Goal: Transaction & Acquisition: Register for event/course

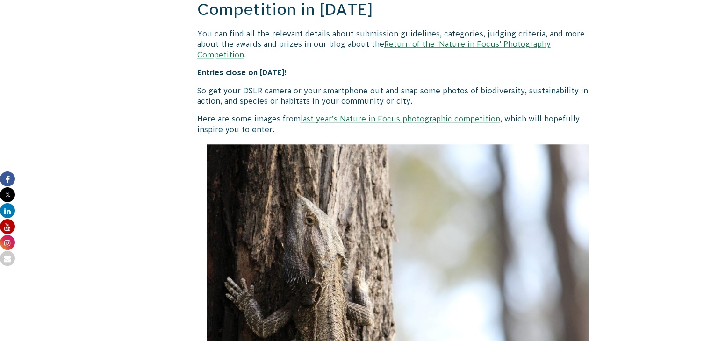
scroll to position [889, 0]
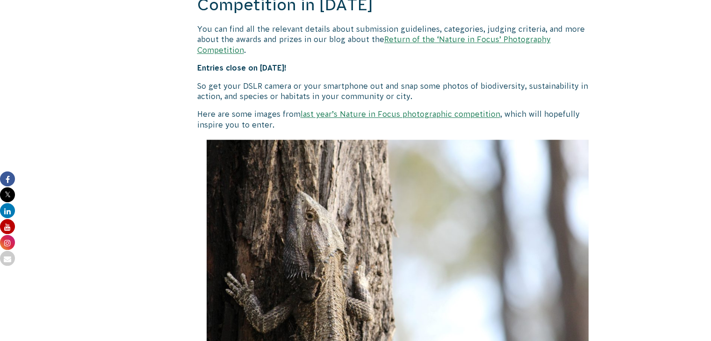
click at [425, 110] on link "last year’s Nature in Focus photographic competition" at bounding box center [401, 114] width 200 height 8
click at [434, 39] on link "Return of the ‘Nature in Focus’ Photography Competition" at bounding box center [374, 44] width 354 height 19
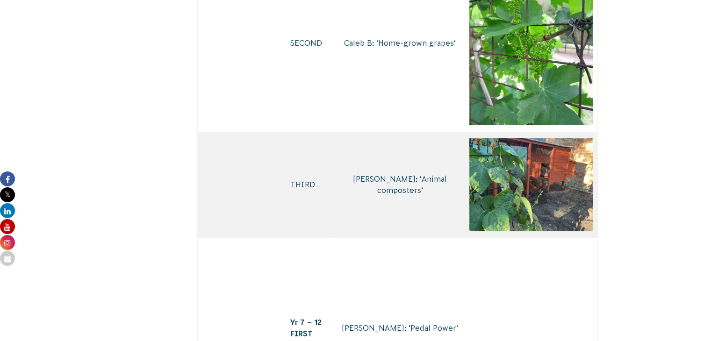
scroll to position [3508, 0]
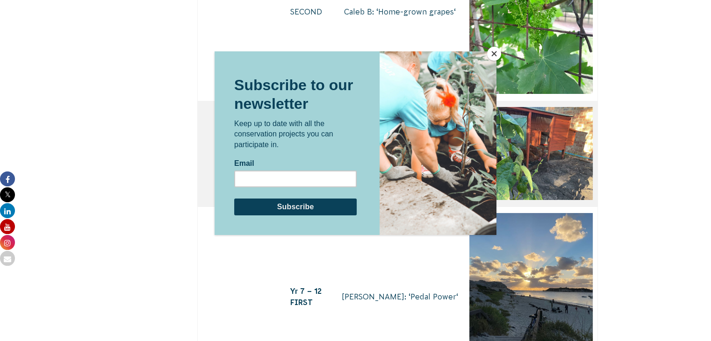
click at [492, 54] on button "Close" at bounding box center [494, 54] width 14 height 14
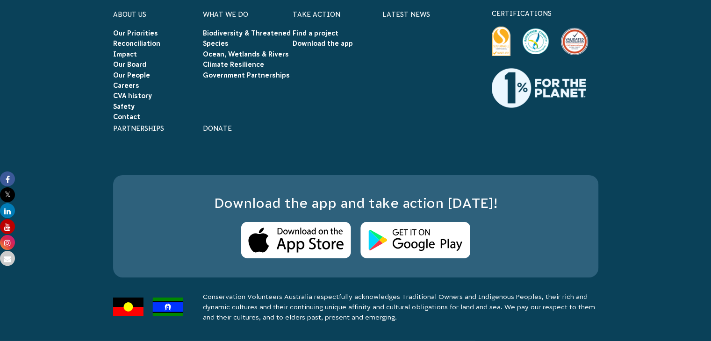
scroll to position [6688, 0]
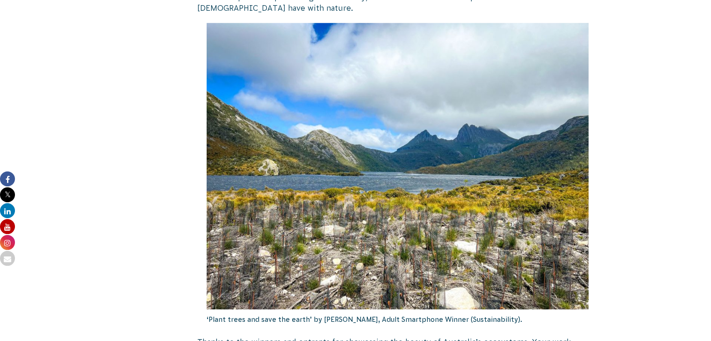
scroll to position [702, 0]
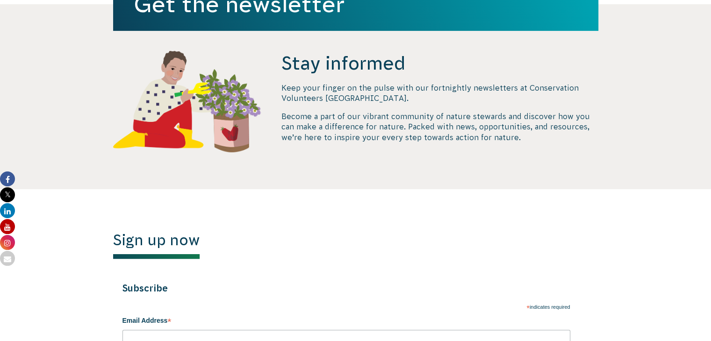
scroll to position [281, 0]
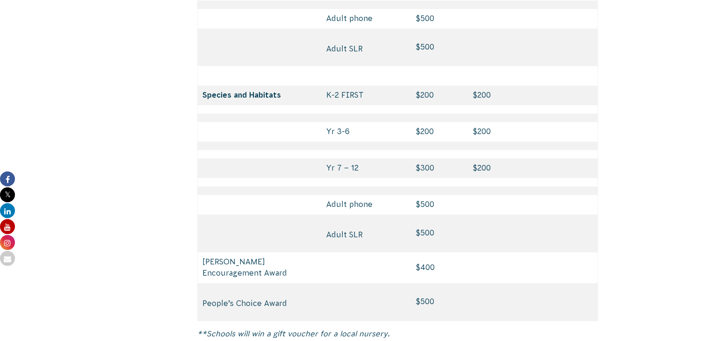
scroll to position [4443, 0]
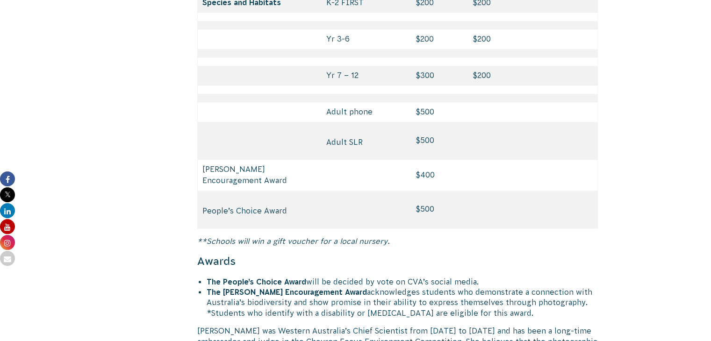
type input "jmlucas1957@gmail.com"
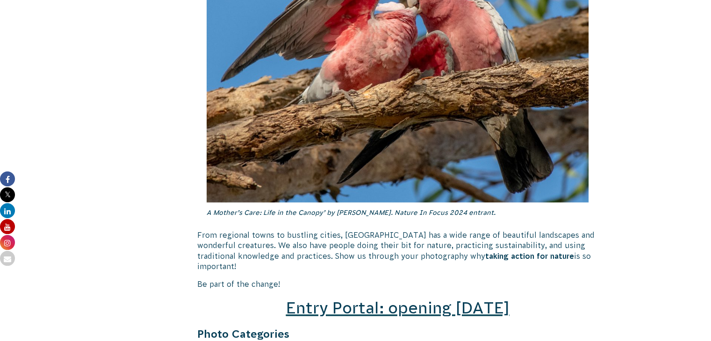
scroll to position [1263, 0]
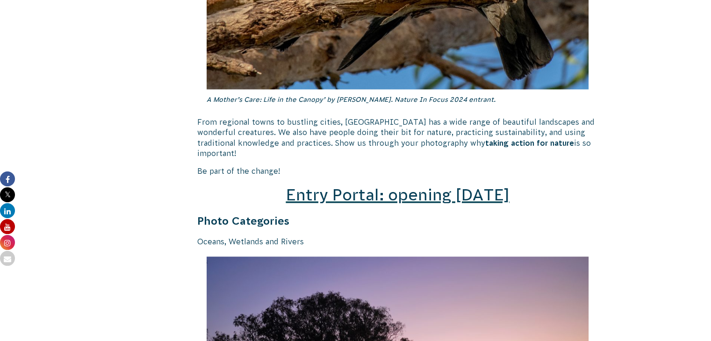
click at [376, 186] on span "Entry Portal: opening July 4" at bounding box center [398, 195] width 224 height 18
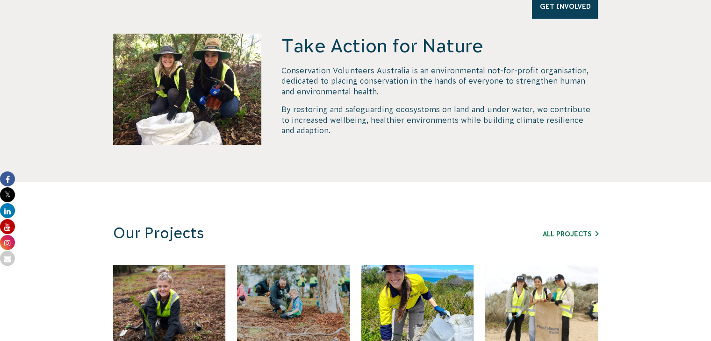
scroll to position [374, 0]
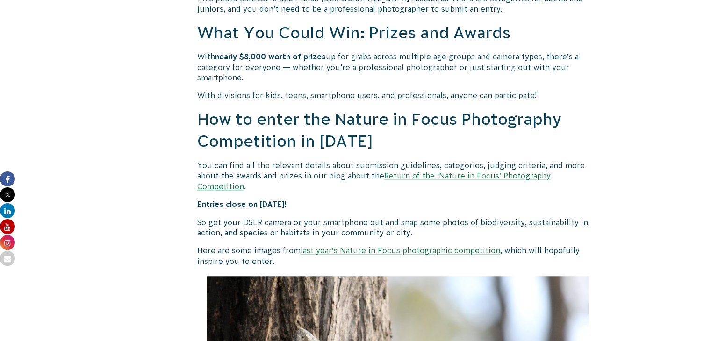
scroll to position [702, 0]
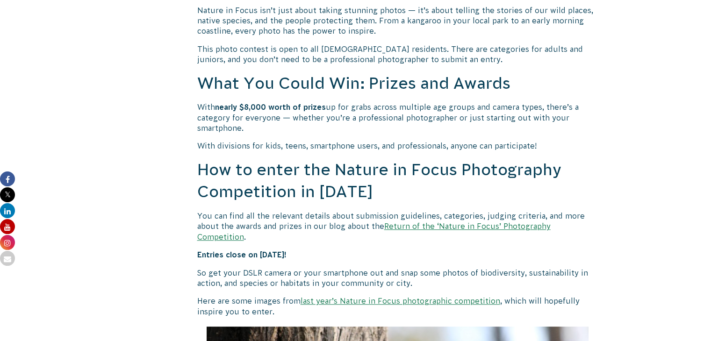
click at [460, 227] on link "Return of the ‘Nature in Focus’ Photography Competition" at bounding box center [374, 231] width 354 height 19
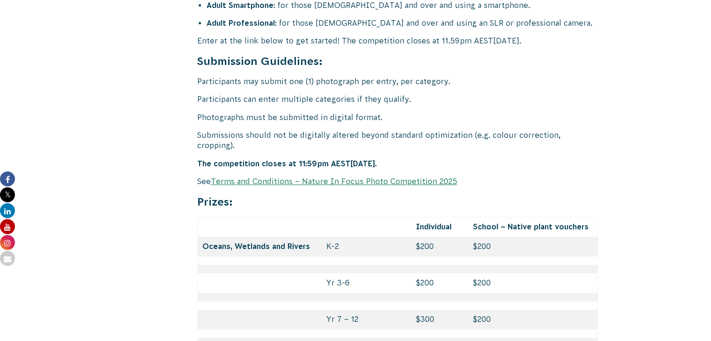
scroll to position [3824, 0]
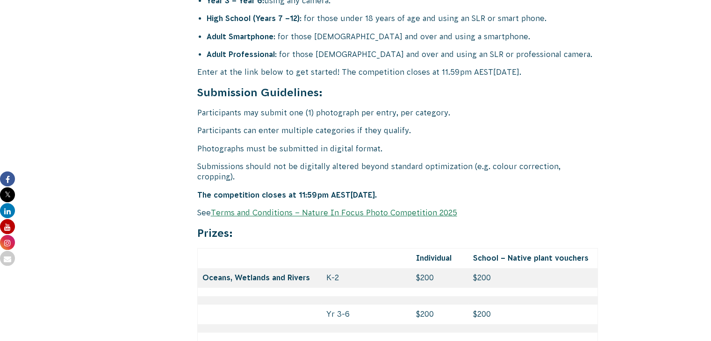
click at [309, 209] on link "Terms and Conditions – Nature In Focus Photo Competition 2025" at bounding box center [334, 213] width 246 height 8
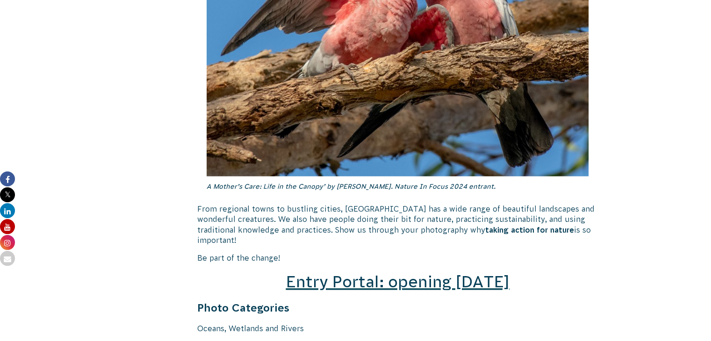
scroll to position [1145, 0]
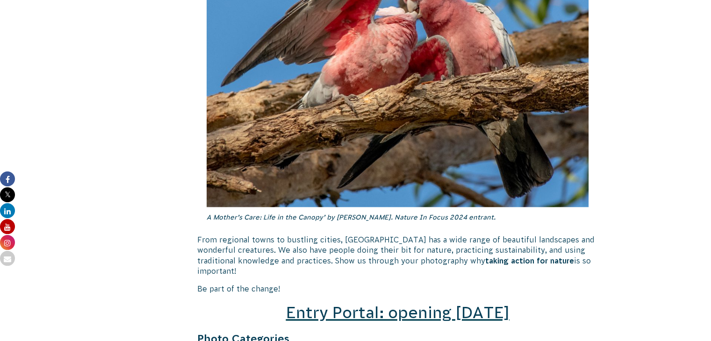
click at [358, 304] on span "Entry Portal: opening [DATE]" at bounding box center [398, 313] width 224 height 18
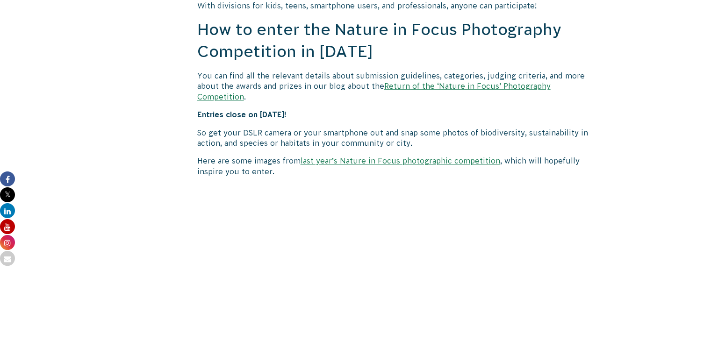
scroll to position [879, 0]
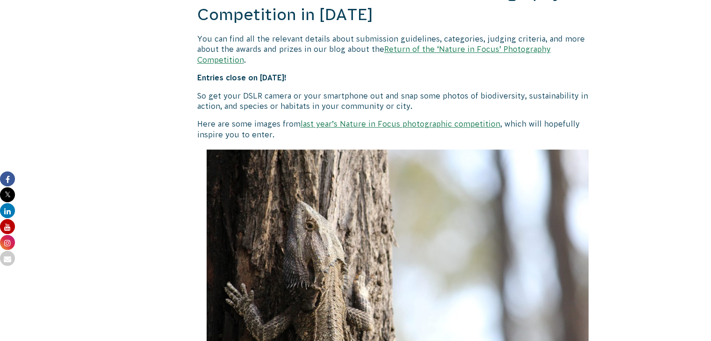
click at [464, 49] on link "Return of the ‘Nature in Focus’ Photography Competition" at bounding box center [374, 54] width 354 height 19
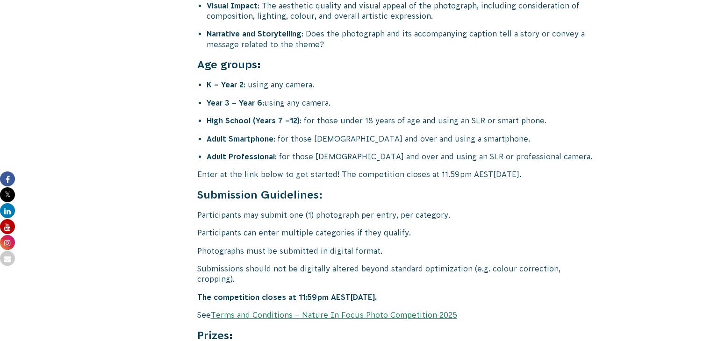
scroll to position [3741, 0]
